Goal: Task Accomplishment & Management: Manage account settings

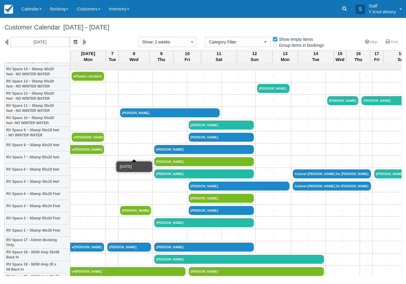
select select
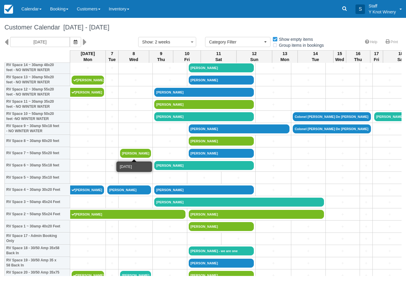
scroll to position [57, 0]
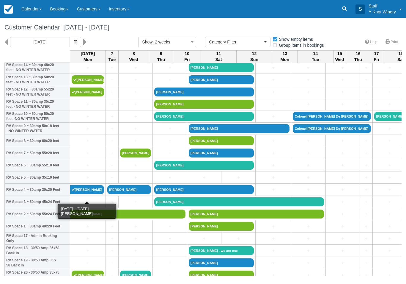
click at [86, 194] on link "[PERSON_NAME]" at bounding box center [87, 189] width 34 height 9
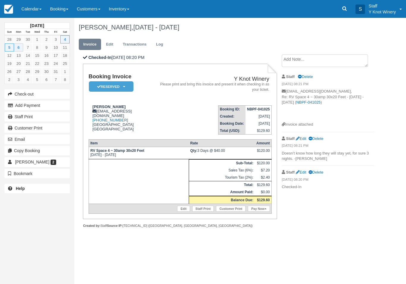
click at [314, 58] on textarea at bounding box center [325, 60] width 86 height 12
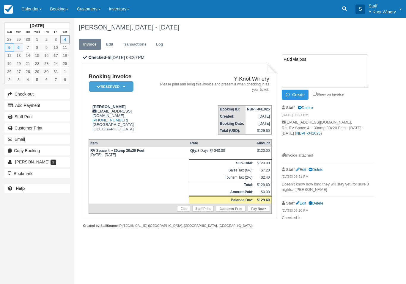
type textarea "Paid via pos"
click at [295, 95] on button "Create" at bounding box center [295, 94] width 27 height 10
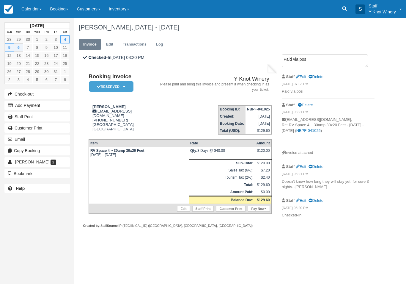
click at [35, 13] on link "Calendar" at bounding box center [31, 9] width 29 height 18
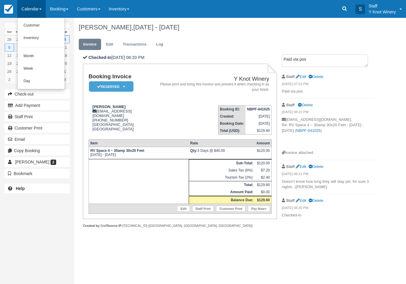
click at [44, 27] on link "Customer" at bounding box center [41, 25] width 47 height 12
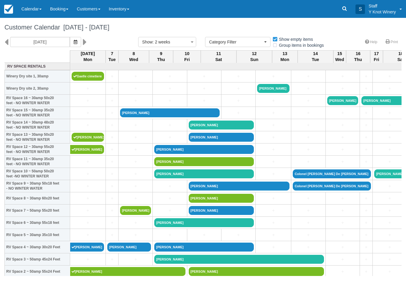
select select
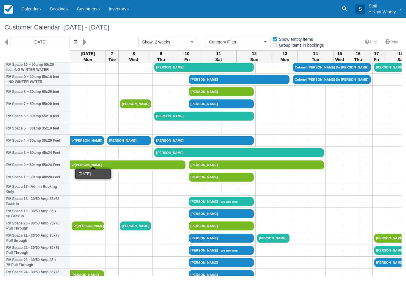
scroll to position [107, 0]
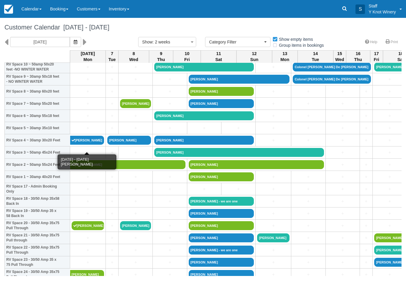
click at [92, 144] on link "[PERSON_NAME]" at bounding box center [87, 140] width 34 height 9
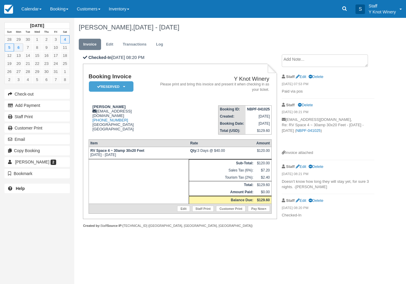
click at [24, 14] on link "Calendar" at bounding box center [31, 9] width 29 height 18
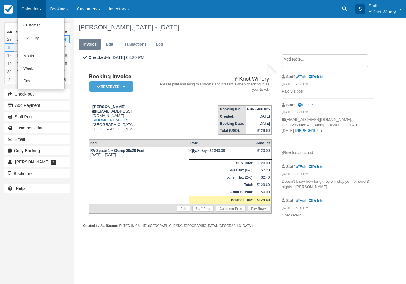
click at [36, 27] on link "Customer" at bounding box center [41, 25] width 47 height 12
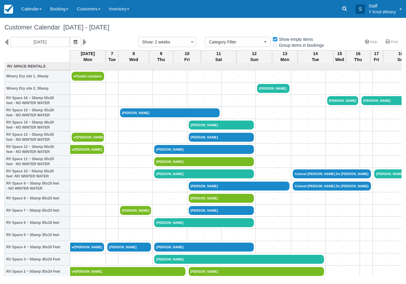
select select
click at [74, 40] on icon "button" at bounding box center [76, 42] width 4 height 4
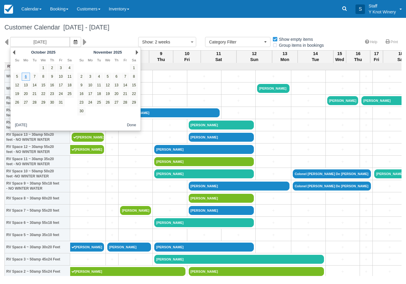
click at [60, 65] on link "3" at bounding box center [61, 68] width 8 height 8
type input "[DATE]"
